Goal: Task Accomplishment & Management: Use online tool/utility

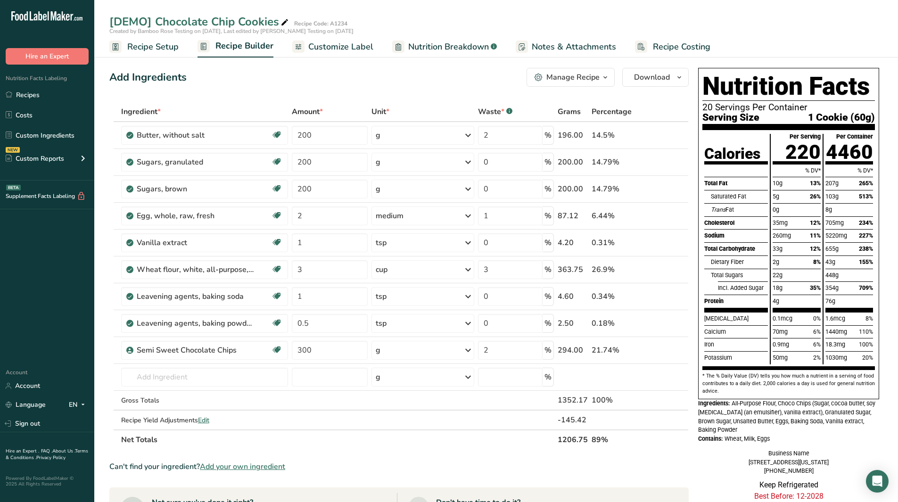
click at [143, 47] on span "Recipe Setup" at bounding box center [152, 47] width 51 height 13
